Goal: Check status: Check status

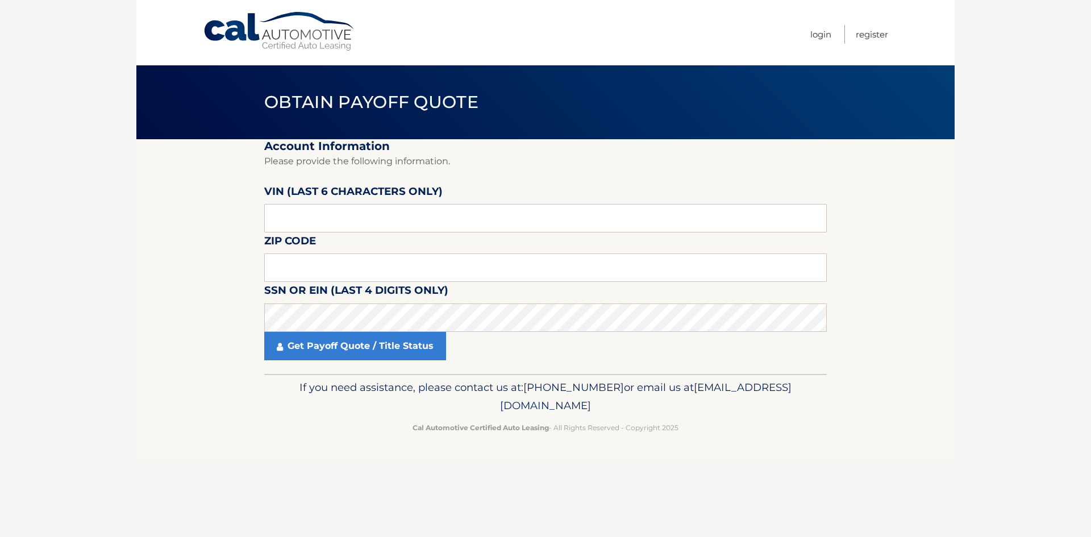
click at [439, 203] on label "VIN (last 6 characters only)" at bounding box center [353, 193] width 178 height 21
click at [452, 224] on input "text" at bounding box center [545, 218] width 563 height 28
type input "122997"
click at [288, 266] on input "text" at bounding box center [545, 267] width 563 height 28
type input "19508"
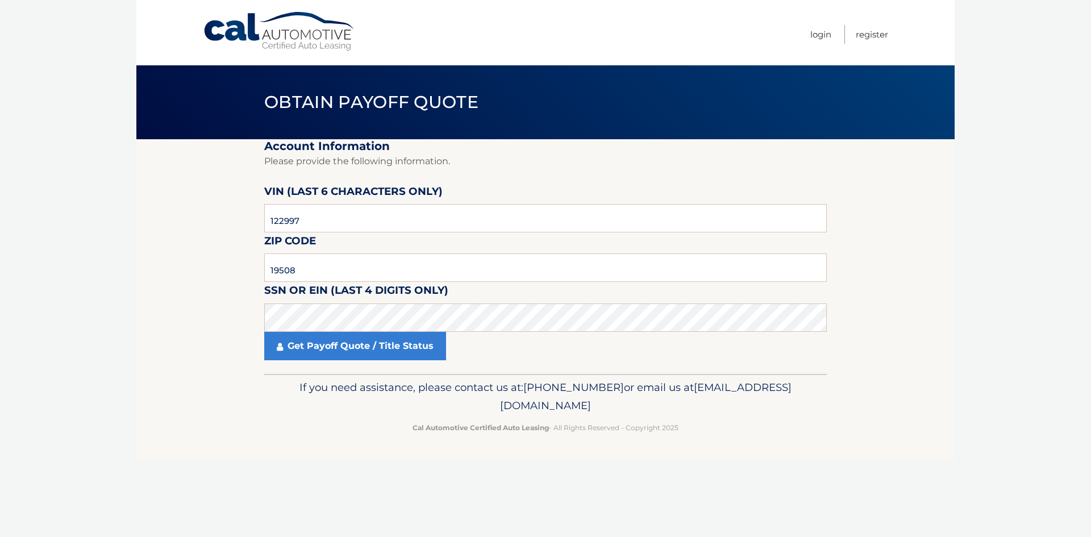
drag, startPoint x: 347, startPoint y: 351, endPoint x: 348, endPoint y: 365, distance: 14.8
click at [347, 350] on link "Get Payoff Quote / Title Status" at bounding box center [355, 346] width 182 height 28
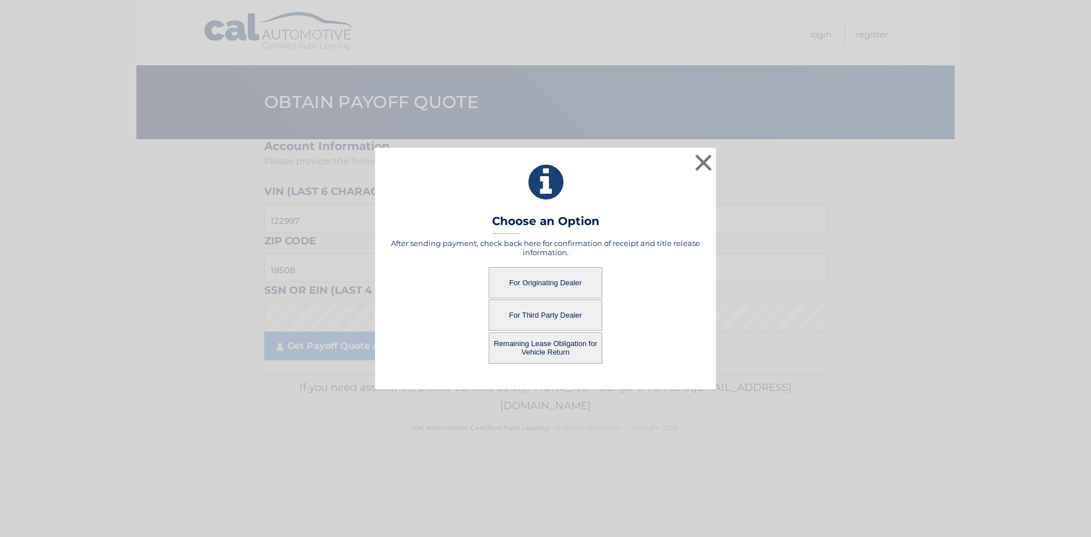
click at [568, 288] on button "For Originating Dealer" at bounding box center [546, 282] width 114 height 31
click at [543, 279] on button "For Originating Dealer" at bounding box center [546, 282] width 114 height 31
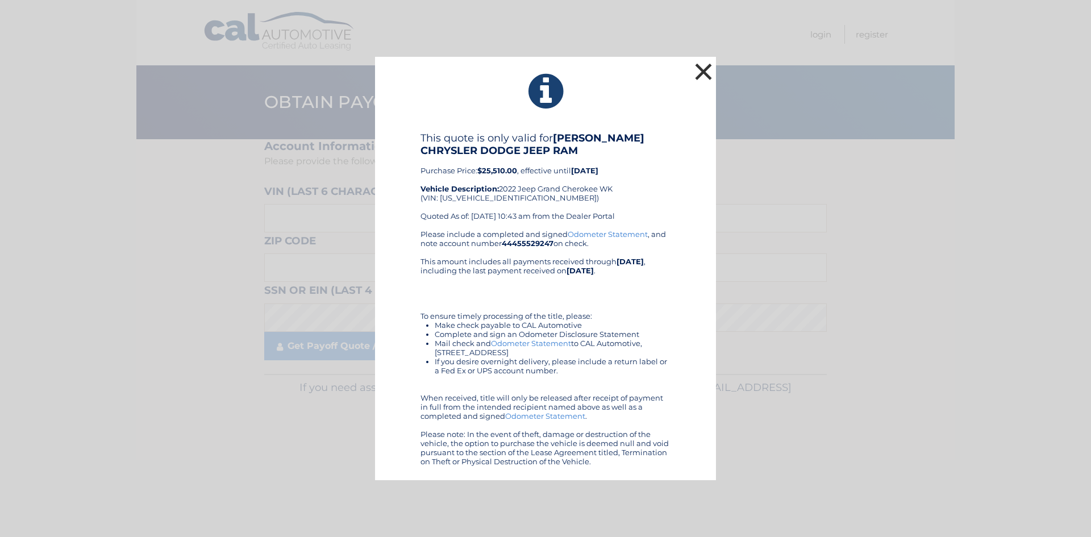
click at [706, 71] on button "×" at bounding box center [703, 71] width 23 height 23
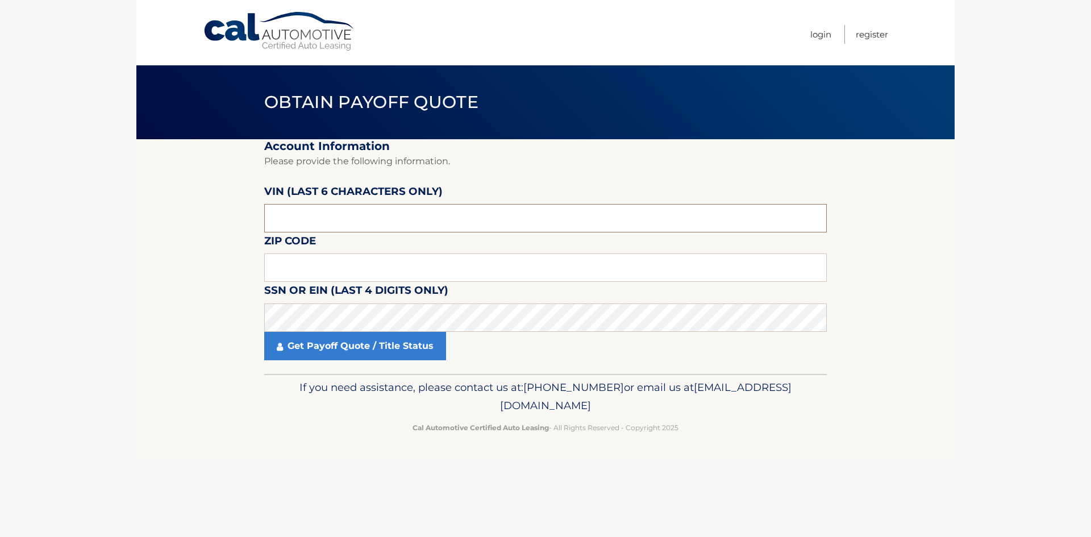
click at [320, 215] on input "text" at bounding box center [545, 218] width 563 height 28
type input "122997"
type input "19508"
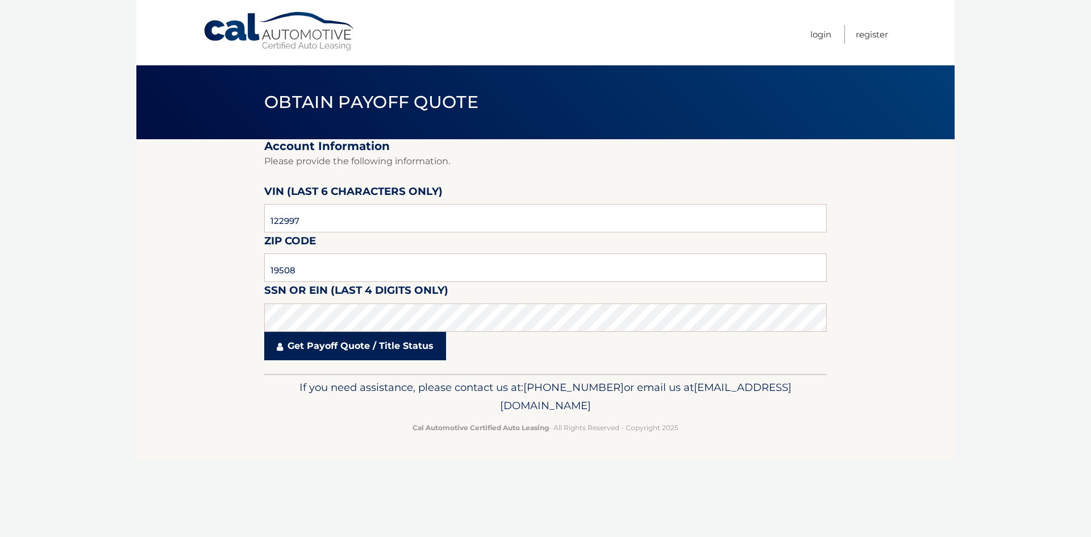
click at [353, 338] on link "Get Payoff Quote / Title Status" at bounding box center [355, 346] width 182 height 28
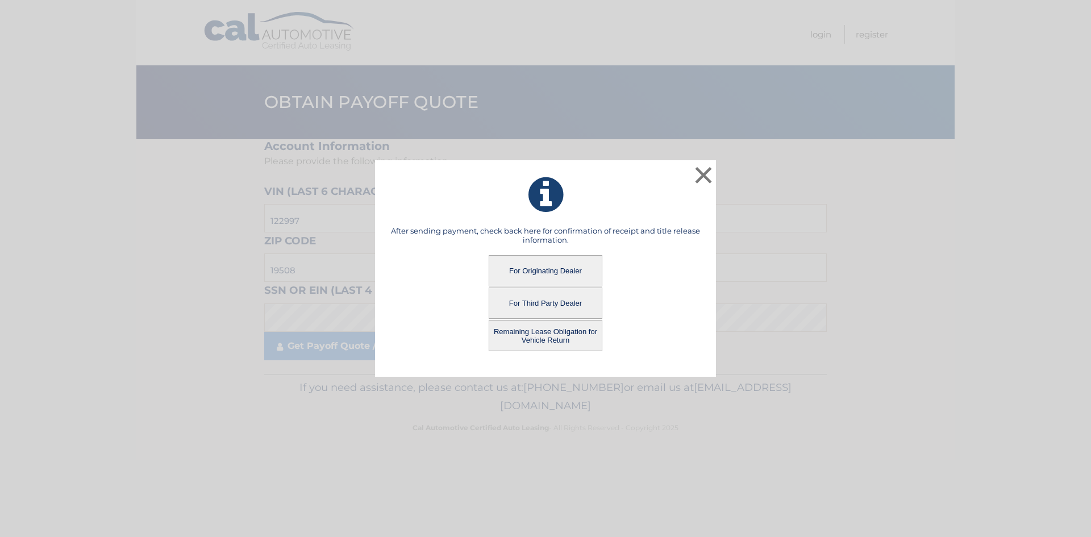
click at [576, 328] on button "Remaining Lease Obligation for Vehicle Return" at bounding box center [546, 335] width 114 height 31
click at [531, 334] on button "Remaining Lease Obligation for Vehicle Return" at bounding box center [546, 335] width 114 height 31
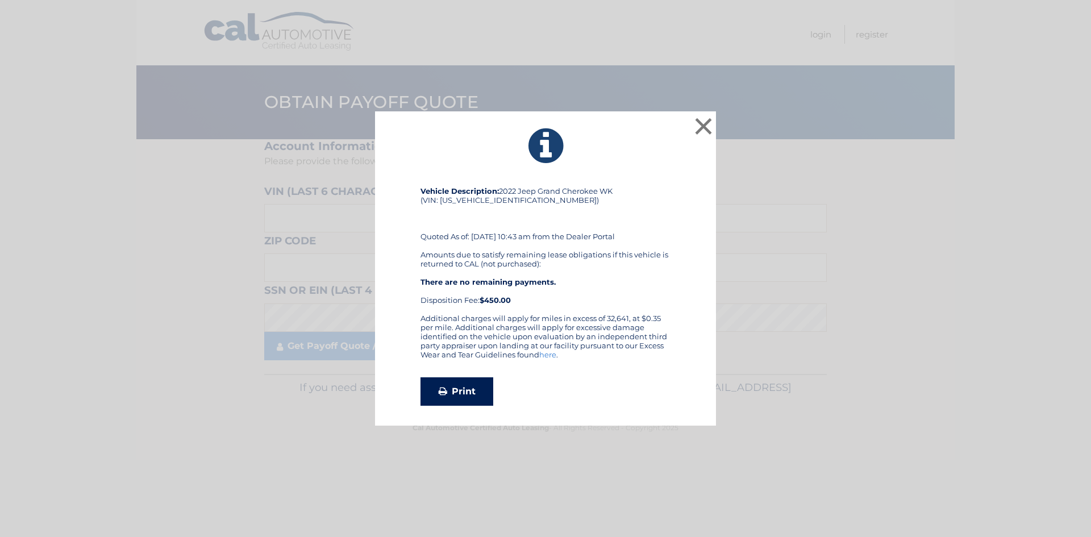
click at [469, 386] on link "Print" at bounding box center [457, 391] width 73 height 28
click at [705, 115] on button "×" at bounding box center [703, 126] width 23 height 23
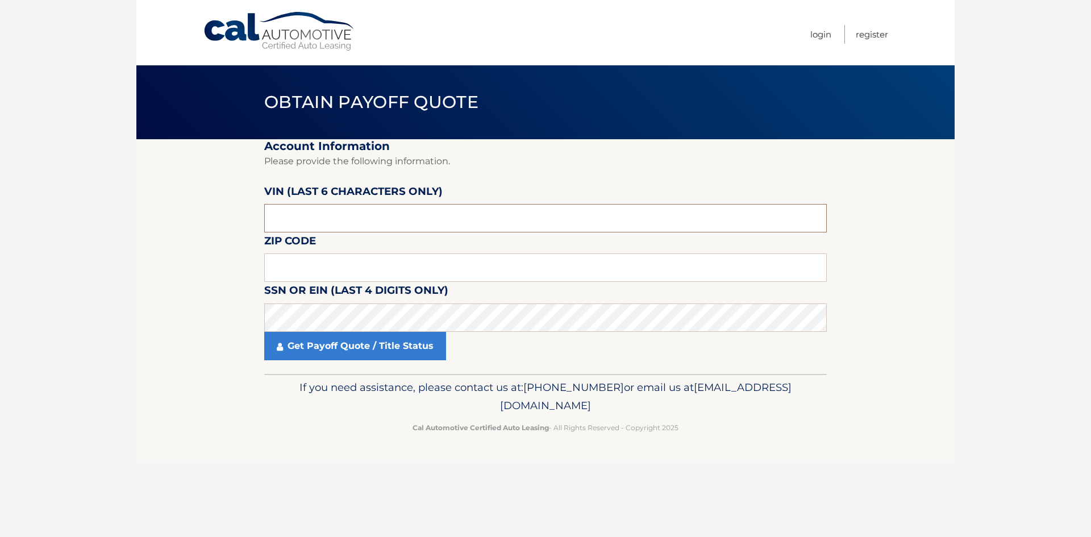
click at [323, 217] on input "text" at bounding box center [545, 218] width 563 height 28
type input "122997"
type input "19508"
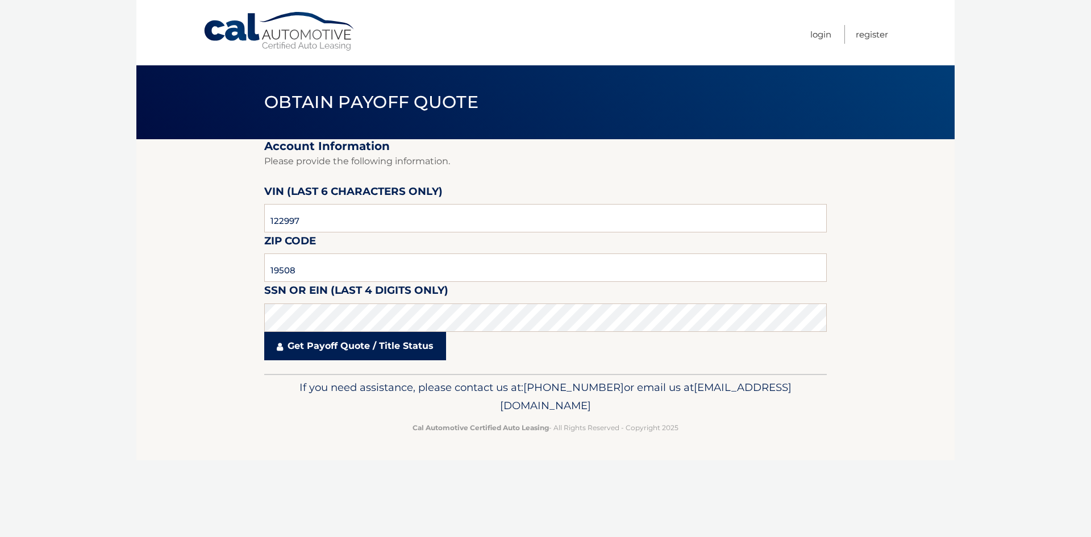
click at [326, 343] on link "Get Payoff Quote / Title Status" at bounding box center [355, 346] width 182 height 28
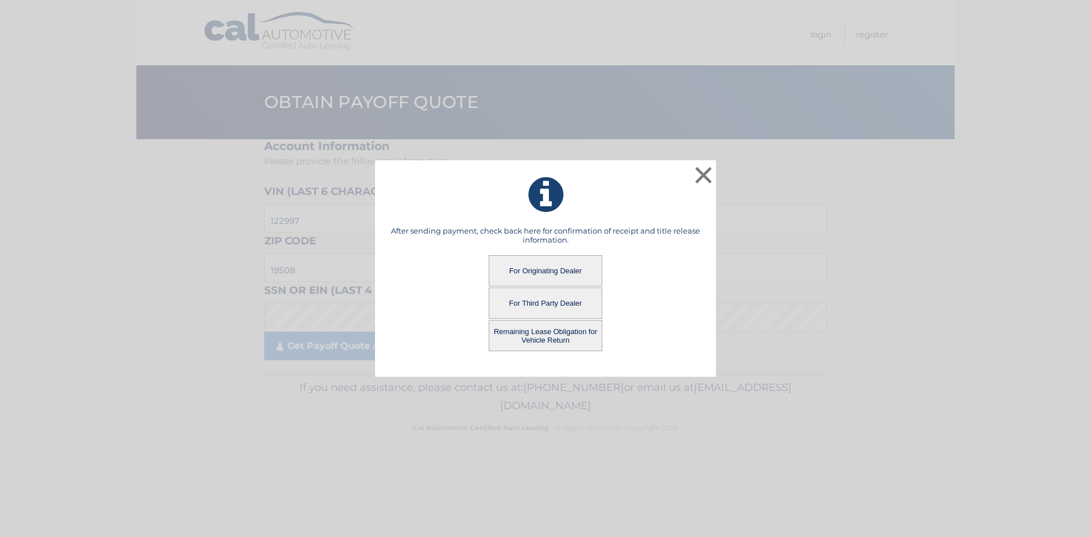
click at [564, 270] on button "For Originating Dealer" at bounding box center [546, 270] width 114 height 31
click at [526, 264] on button "For Originating Dealer" at bounding box center [546, 270] width 114 height 31
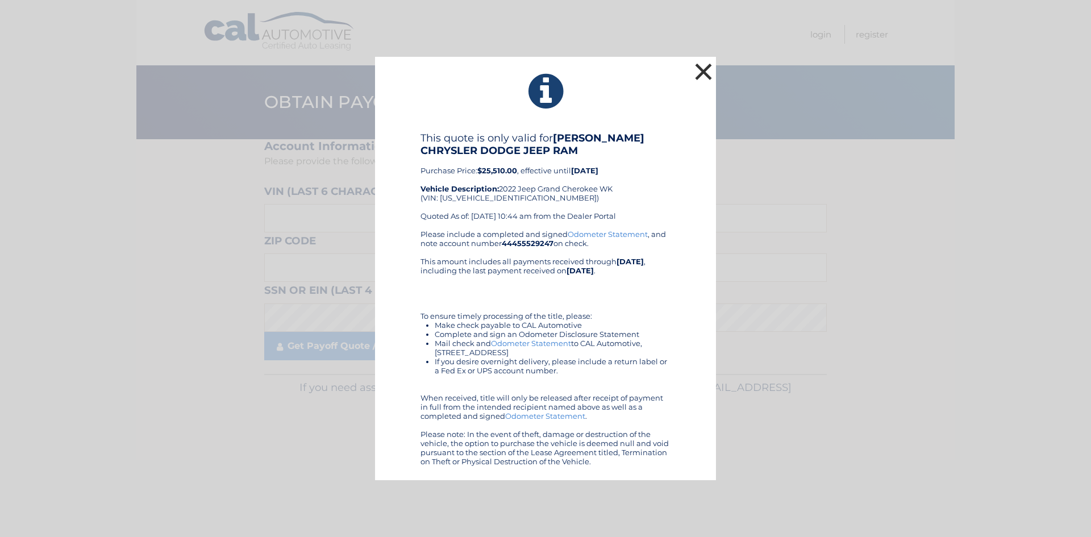
click at [699, 70] on button "×" at bounding box center [703, 71] width 23 height 23
